Goal: Information Seeking & Learning: Learn about a topic

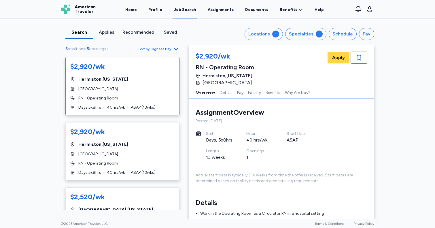
click at [153, 80] on div "[GEOGRAPHIC_DATA] , [US_STATE]" at bounding box center [122, 79] width 104 height 7
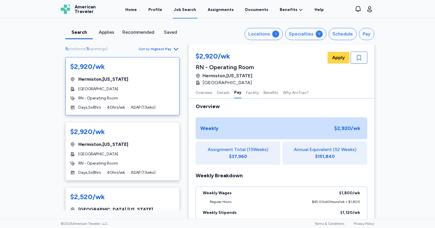
scroll to position [279, 0]
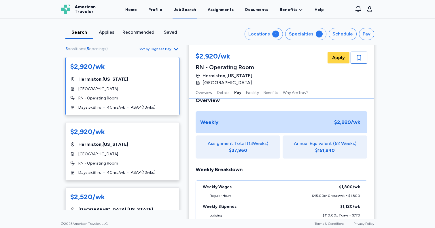
click at [331, 159] on div "Pay Overview Weekly $2,920 /wk Assignment Total ( 13 Weeks) $37,960 Annual Equi…" at bounding box center [282, 172] width 172 height 185
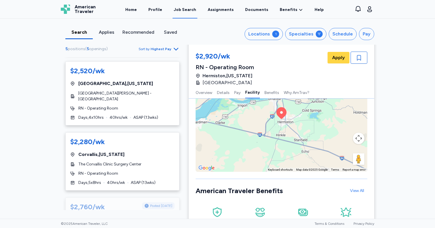
scroll to position [129, 0]
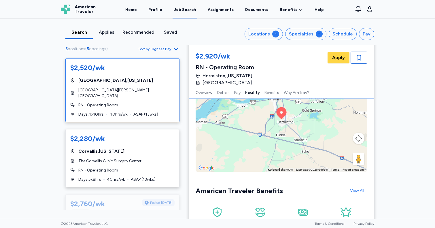
click at [157, 84] on div "$2,520/wk [GEOGRAPHIC_DATA] , [US_STATE] [GEOGRAPHIC_DATA][PERSON_NAME] - [GEOG…" at bounding box center [122, 90] width 114 height 64
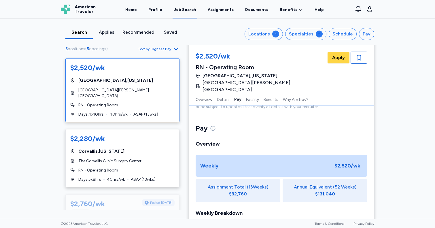
scroll to position [300, 0]
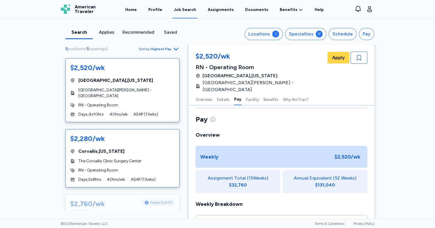
click at [143, 148] on div "Corvallis , [US_STATE]" at bounding box center [122, 151] width 104 height 7
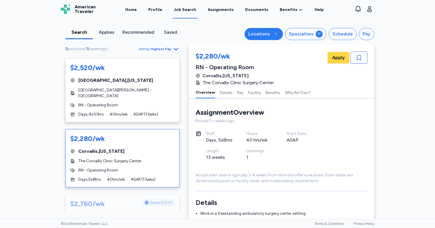
click at [266, 33] on div "Locations" at bounding box center [260, 34] width 22 height 7
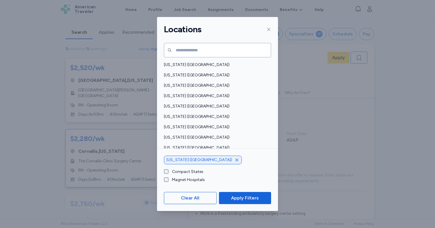
click at [236, 161] on icon "button" at bounding box center [237, 160] width 3 height 3
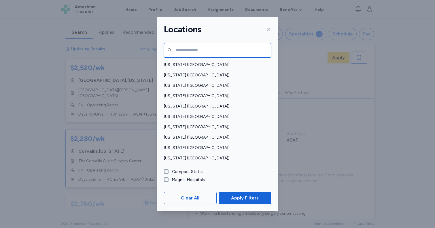
click at [186, 53] on input "text" at bounding box center [217, 50] width 107 height 14
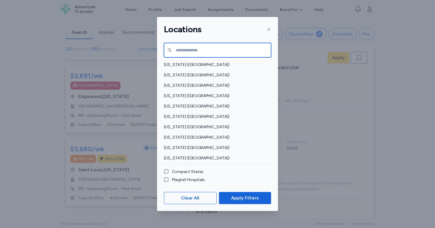
scroll to position [1, 0]
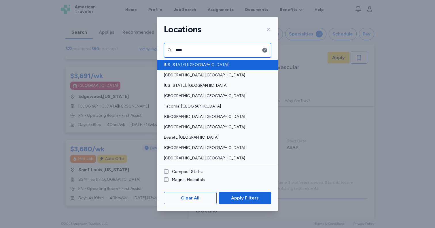
type input "****"
click at [176, 62] on span "[US_STATE] ([GEOGRAPHIC_DATA])" at bounding box center [216, 65] width 104 height 6
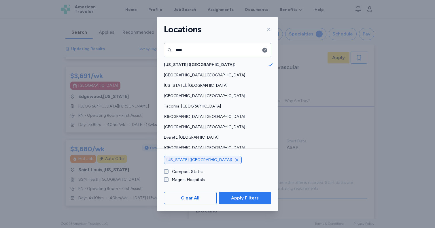
click at [259, 200] on span "Apply Filters" at bounding box center [245, 198] width 43 height 7
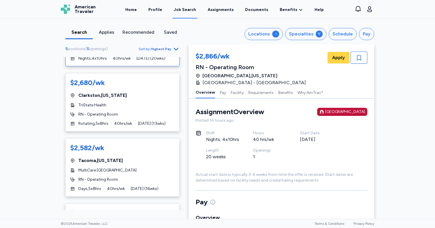
scroll to position [63, 0]
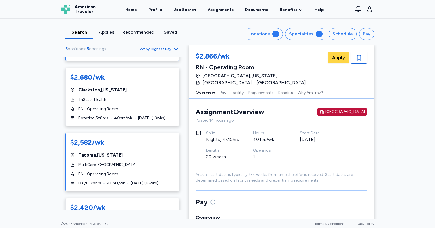
click at [162, 152] on div "Tacoma , [US_STATE]" at bounding box center [122, 155] width 104 height 7
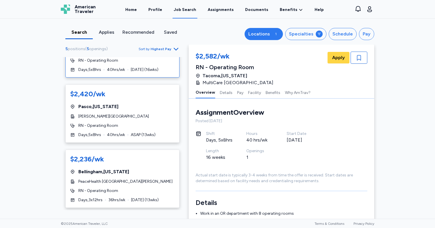
click at [266, 32] on div "Locations" at bounding box center [260, 34] width 22 height 7
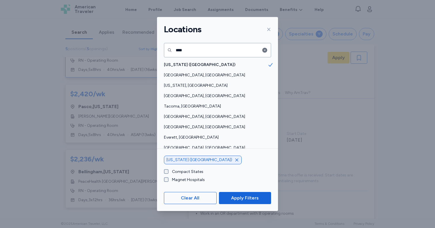
click at [236, 160] on icon "button" at bounding box center [237, 160] width 3 height 3
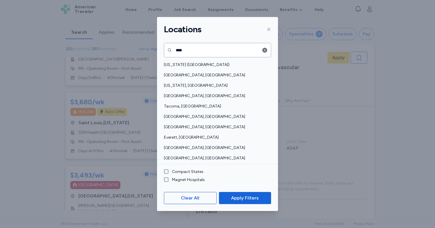
scroll to position [1, 0]
click at [269, 29] on icon at bounding box center [269, 29] width 5 height 5
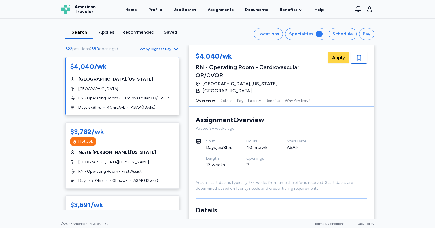
scroll to position [0, 0]
click at [160, 48] on span "Highest Pay" at bounding box center [161, 49] width 21 height 5
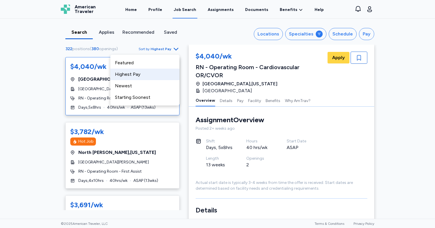
click at [41, 99] on div "Search Applies Recommended Saved Locations Specialties Schedule Pay 322 positio…" at bounding box center [217, 119] width 435 height 200
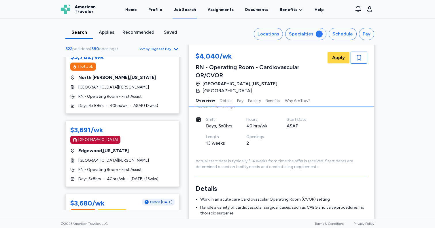
scroll to position [81, 0]
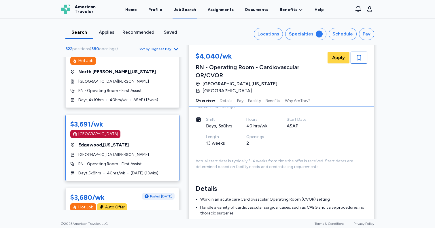
click at [148, 143] on div "[GEOGRAPHIC_DATA] , [US_STATE]" at bounding box center [122, 145] width 104 height 7
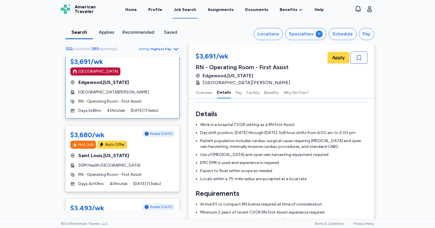
scroll to position [148, 0]
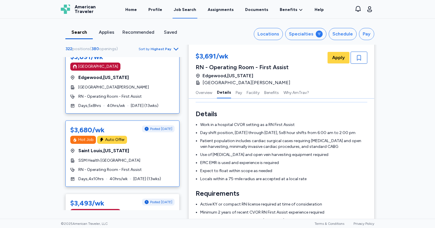
click at [159, 155] on div "$3,680/wk Posted [DATE] Hot Job Auto Offer [GEOGRAPHIC_DATA] , [US_STATE] SSM H…" at bounding box center [122, 154] width 114 height 66
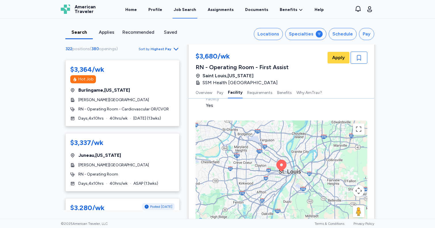
scroll to position [365, 0]
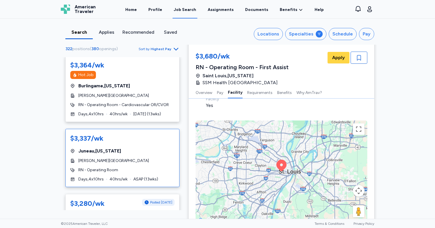
click at [146, 158] on div "[PERSON_NAME][GEOGRAPHIC_DATA]" at bounding box center [122, 161] width 104 height 6
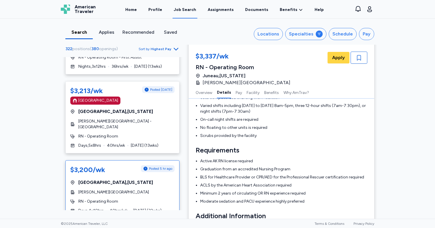
scroll to position [614, 0]
click at [132, 178] on div "$3,200/wk Posted 5 hr ago [GEOGRAPHIC_DATA] , [US_STATE][GEOGRAPHIC_DATA][PERSO…" at bounding box center [122, 189] width 114 height 58
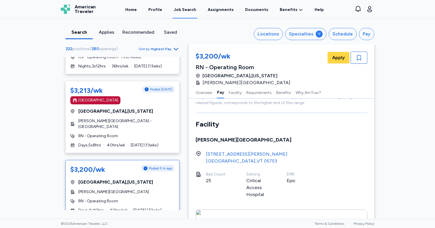
scroll to position [281, 0]
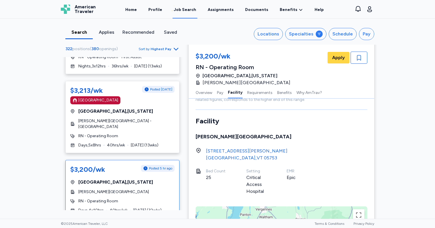
click at [290, 183] on div "EMR Epic" at bounding box center [307, 176] width 40 height 17
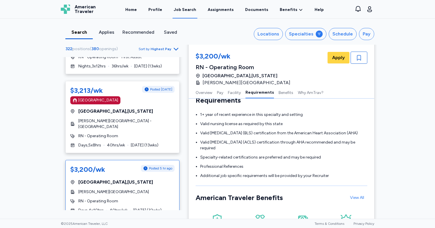
scroll to position [510, 0]
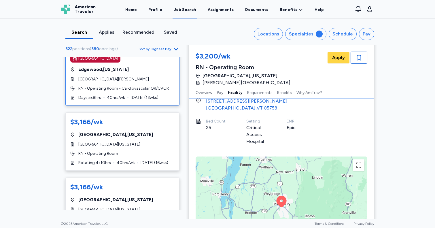
scroll to position [872, 0]
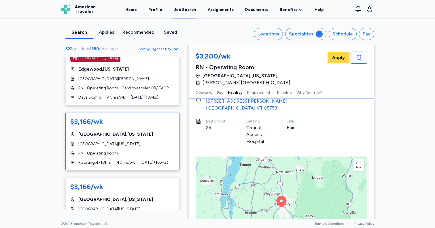
click at [155, 151] on div "RN - Operating Room" at bounding box center [122, 154] width 104 height 6
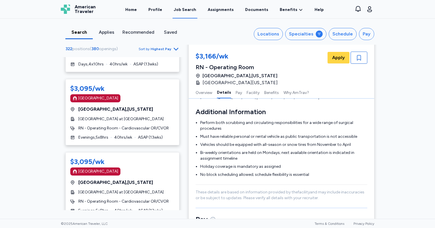
scroll to position [1376, 0]
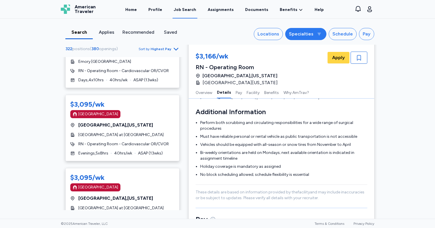
click at [303, 36] on div "Specialties" at bounding box center [301, 34] width 25 height 7
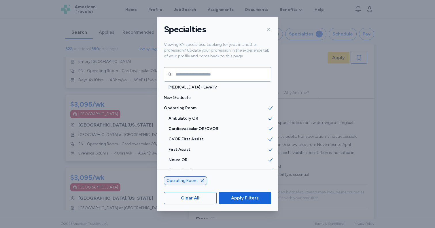
scroll to position [895, 0]
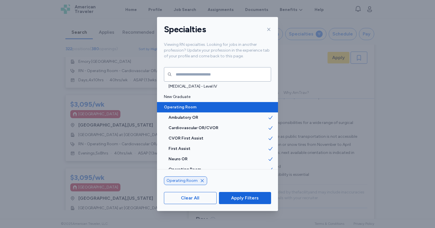
click at [189, 105] on span "Operating Room" at bounding box center [216, 107] width 104 height 6
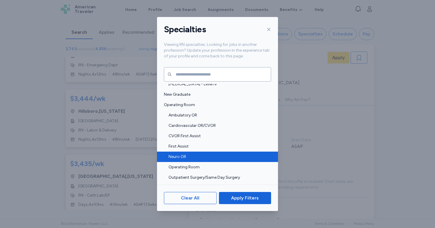
scroll to position [894, 0]
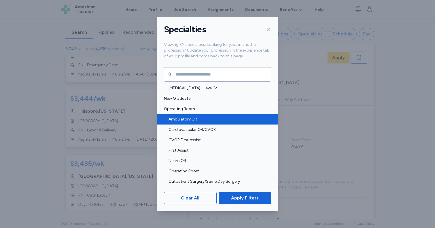
click at [190, 119] on span "Ambulatory OR" at bounding box center [218, 119] width 99 height 6
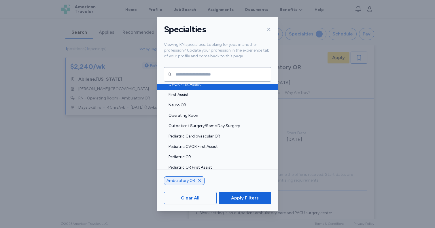
scroll to position [947, 0]
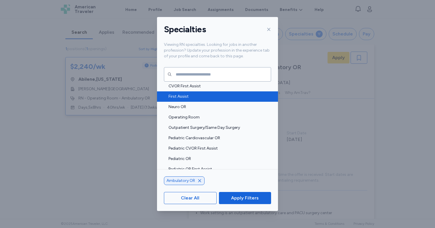
click at [176, 94] on span "First Assist" at bounding box center [218, 97] width 99 height 6
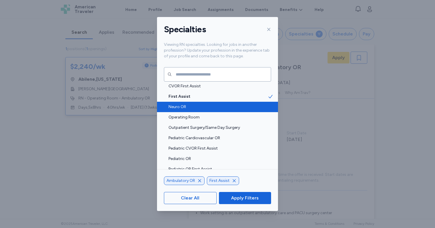
click at [176, 108] on span "Neuro OR" at bounding box center [218, 107] width 99 height 6
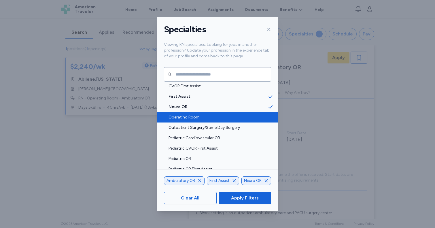
click at [178, 118] on span "Operating Room" at bounding box center [218, 117] width 99 height 6
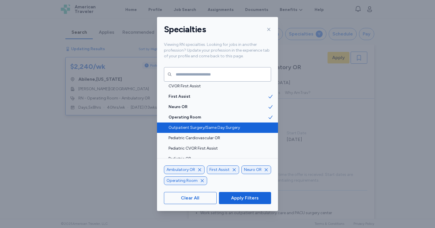
click at [181, 126] on span "Outpatient Surgery/Same Day Surgery" at bounding box center [218, 128] width 99 height 6
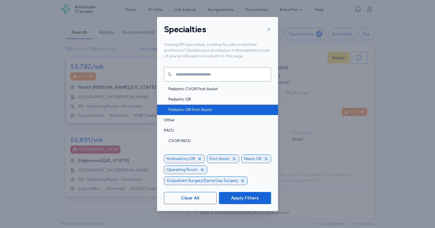
scroll to position [1009, 0]
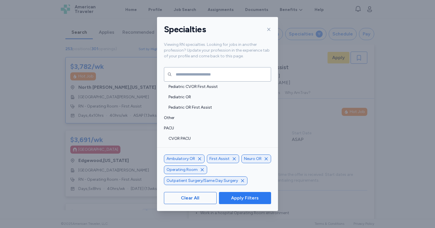
click at [242, 197] on span "Apply Filters" at bounding box center [245, 198] width 28 height 7
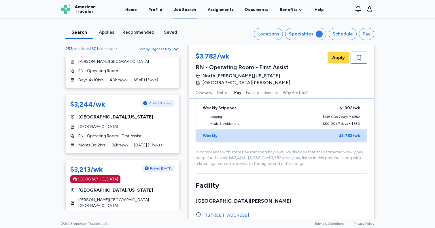
scroll to position [330, 0]
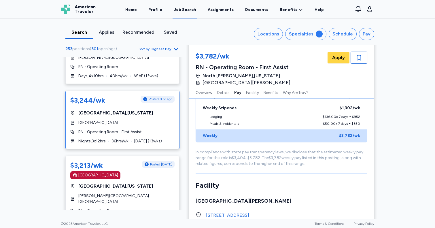
click at [150, 119] on div "$3,244/wk Posted 8 hr ago [GEOGRAPHIC_DATA] , [US_STATE][GEOGRAPHIC_DATA] RN - …" at bounding box center [122, 120] width 114 height 58
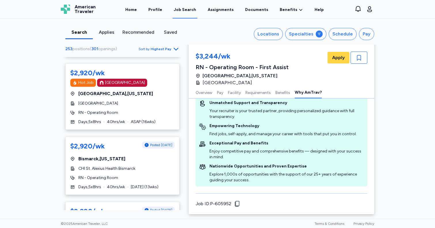
scroll to position [1674, 0]
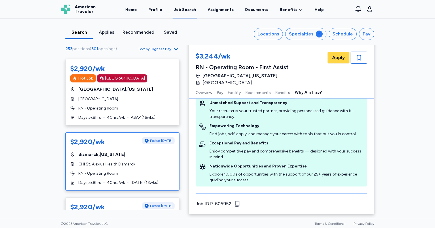
click at [142, 171] on div "RN - Operating Room" at bounding box center [122, 174] width 104 height 6
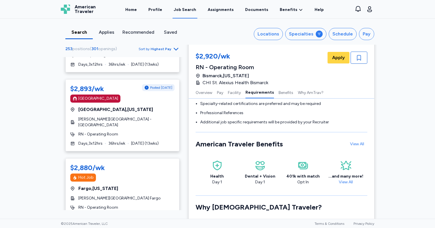
scroll to position [2211, 0]
click at [155, 195] on div "[PERSON_NAME][GEOGRAPHIC_DATA] Fargo" at bounding box center [122, 198] width 104 height 6
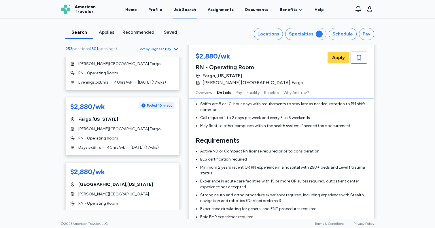
scroll to position [2412, 0]
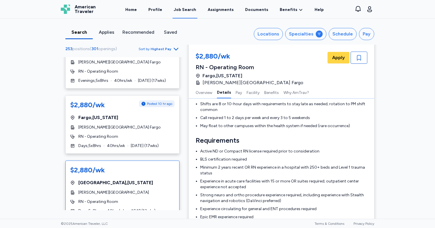
click at [157, 190] on div "[PERSON_NAME][GEOGRAPHIC_DATA]" at bounding box center [122, 193] width 104 height 6
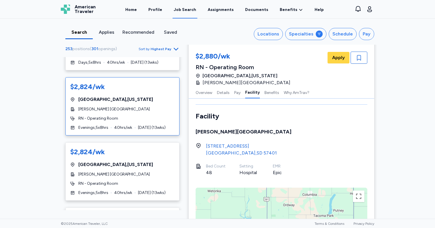
scroll to position [3122, 0]
